Goal: Task Accomplishment & Management: Use online tool/utility

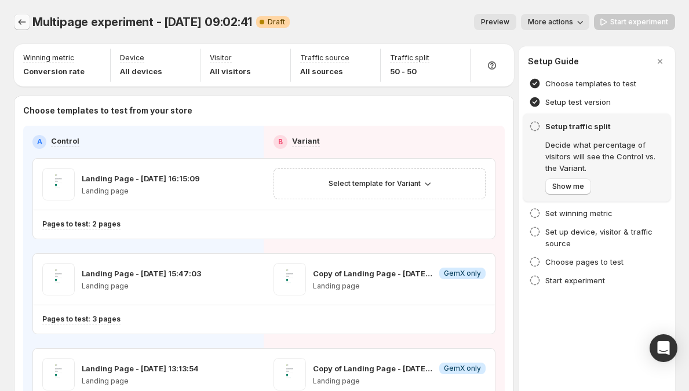
click at [20, 27] on icon "Experiments" at bounding box center [22, 22] width 12 height 12
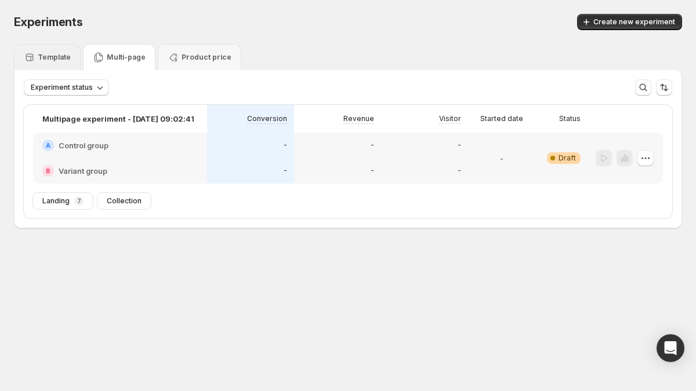
click at [47, 60] on p "Template" at bounding box center [54, 57] width 33 height 9
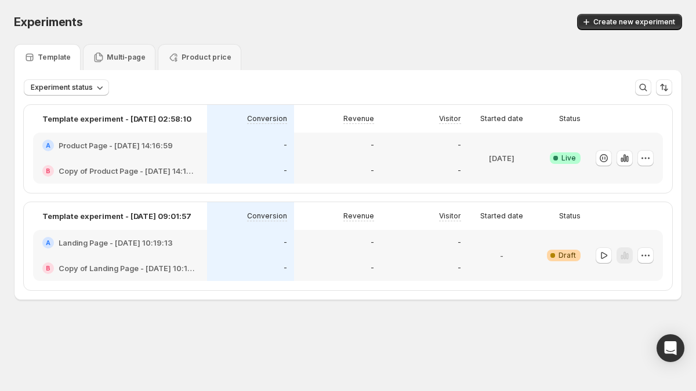
click at [296, 152] on div "-" at bounding box center [337, 146] width 87 height 26
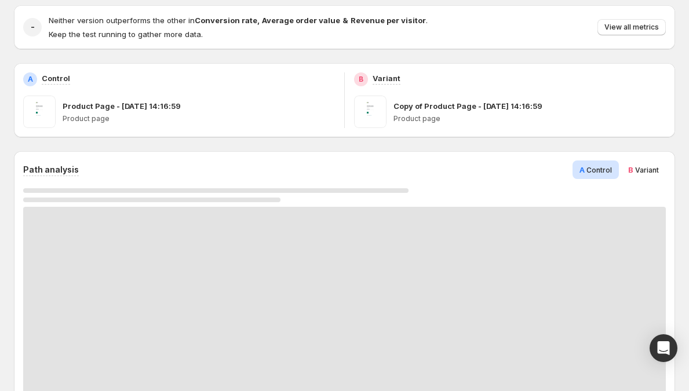
scroll to position [6, 0]
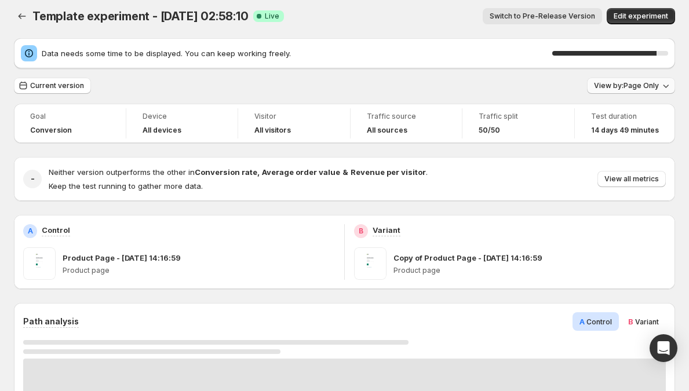
click at [659, 88] on span "View by: Page Only" at bounding box center [626, 85] width 65 height 9
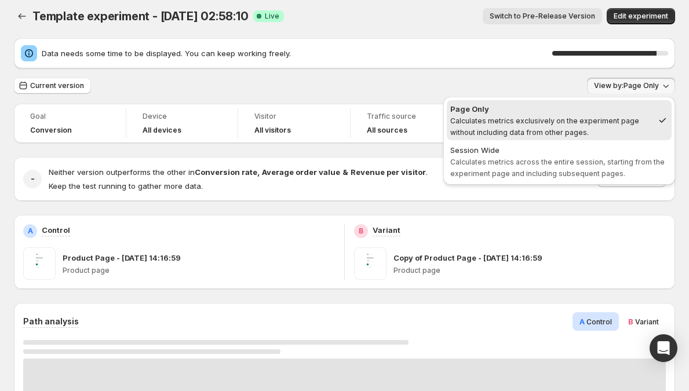
click at [659, 88] on span "View by: Page Only" at bounding box center [626, 85] width 65 height 9
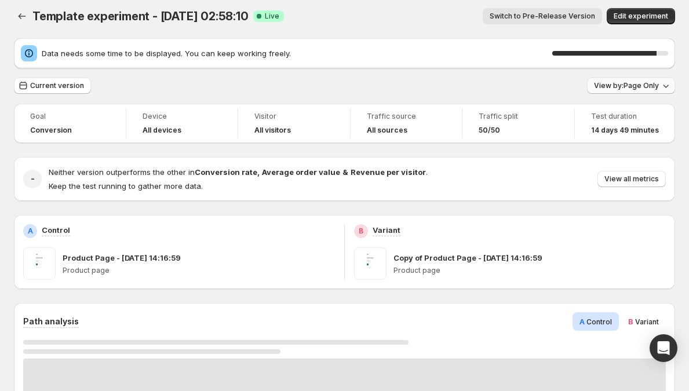
click at [659, 88] on span "View by: Page Only" at bounding box center [626, 85] width 65 height 9
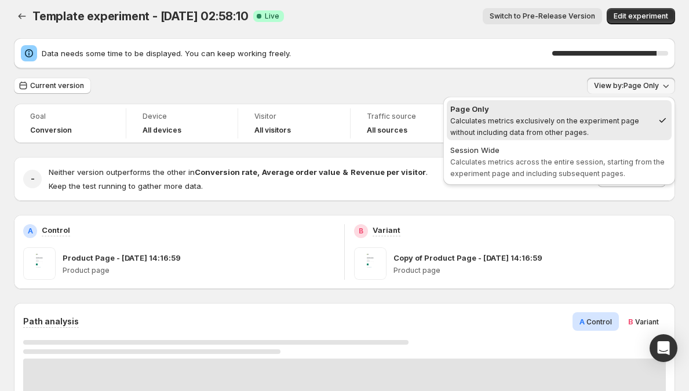
click at [659, 88] on span "View by: Page Only" at bounding box center [626, 85] width 65 height 9
